Goal: Information Seeking & Learning: Find specific fact

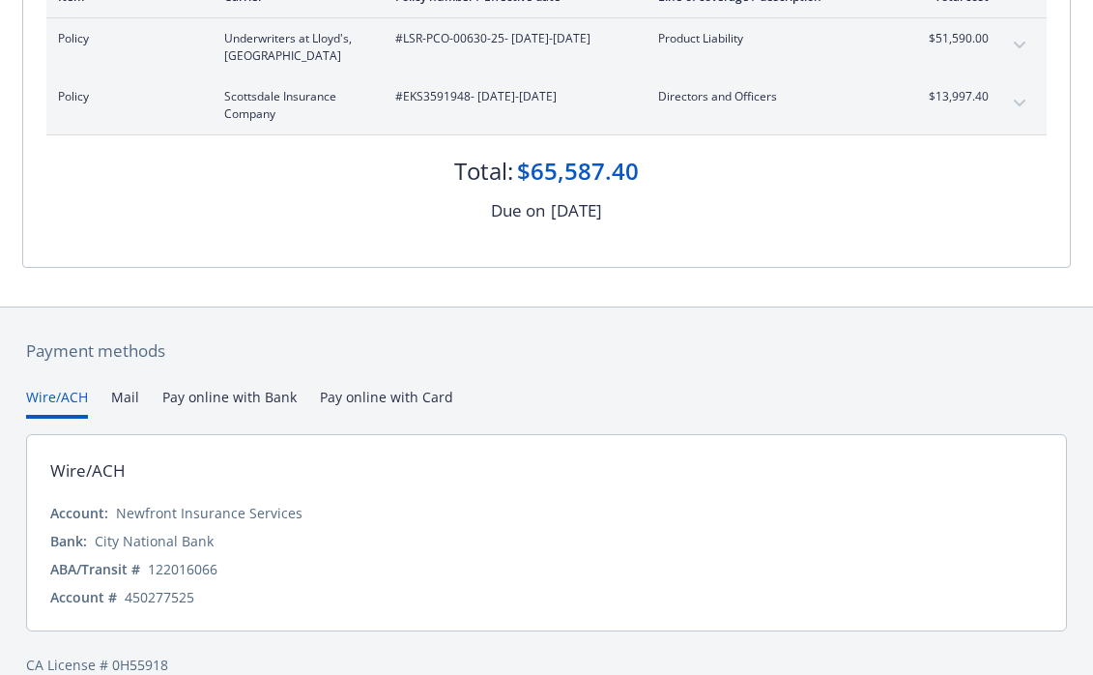
scroll to position [379, 0]
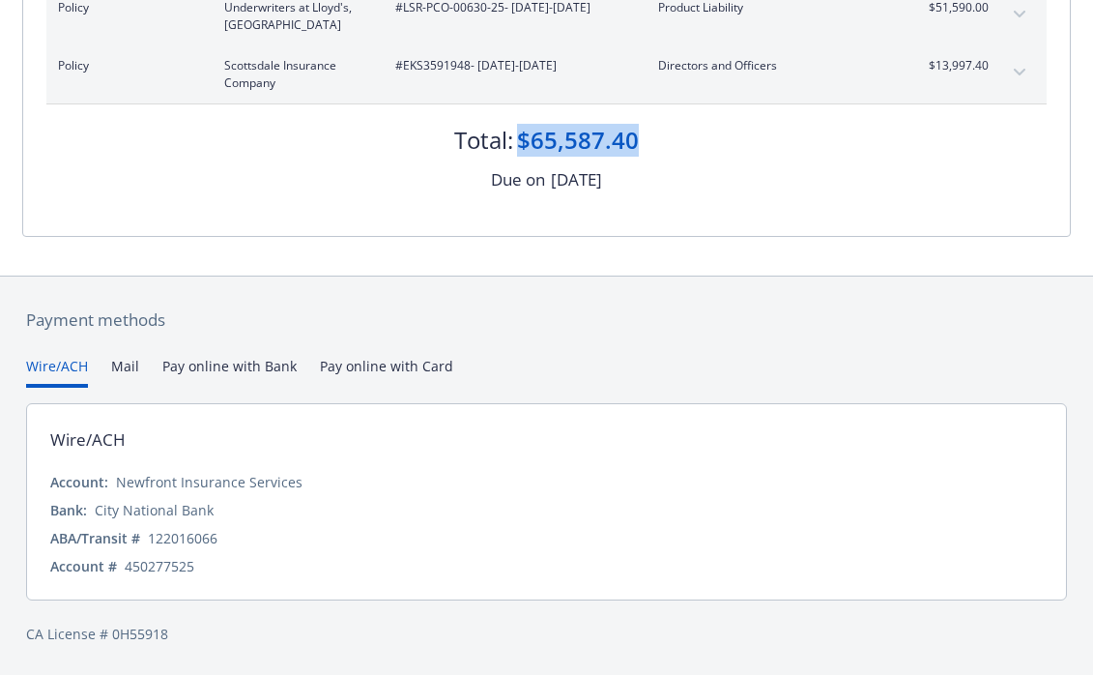
drag, startPoint x: 522, startPoint y: 141, endPoint x: 642, endPoint y: 152, distance: 120.3
click at [642, 152] on div "Total: $65,587.40" at bounding box center [546, 130] width 1001 height 52
copy div "$65,587.40"
